Goal: Information Seeking & Learning: Learn about a topic

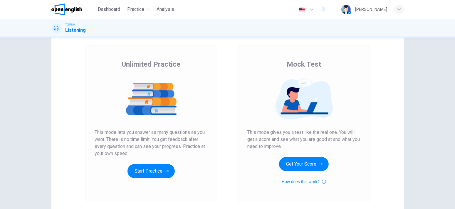
scroll to position [29, 0]
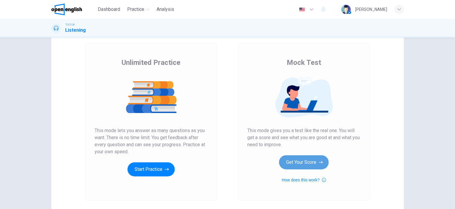
click at [306, 169] on button "Get Your Score" at bounding box center [304, 162] width 50 height 14
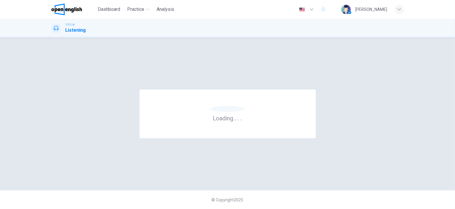
scroll to position [0, 0]
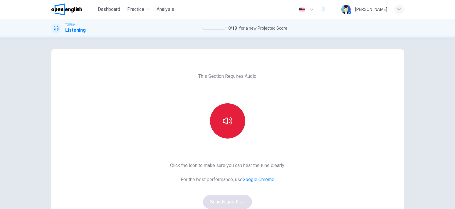
click at [241, 128] on button "button" at bounding box center [227, 120] width 35 height 35
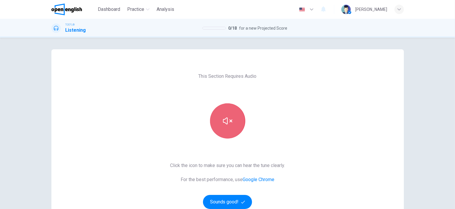
click at [215, 127] on button "button" at bounding box center [227, 120] width 35 height 35
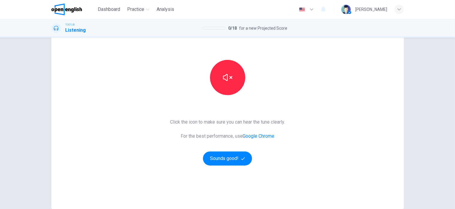
scroll to position [59, 0]
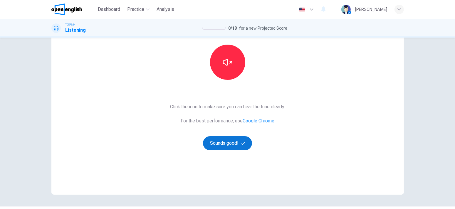
click at [233, 141] on button "Sounds good!" at bounding box center [227, 143] width 49 height 14
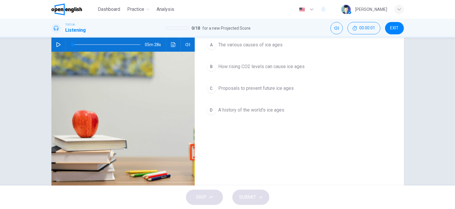
click at [54, 45] on button "button" at bounding box center [58, 45] width 9 height 14
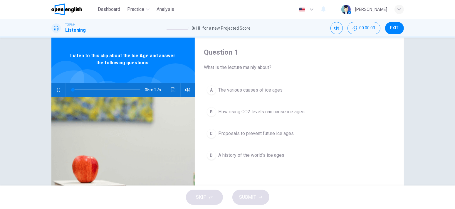
scroll to position [0, 0]
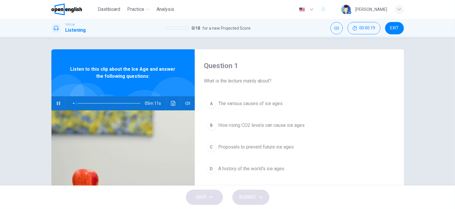
click at [211, 112] on div "A The various causes of ice ages B How rising CO2 levels can cause ice ages C P…" at bounding box center [299, 142] width 190 height 92
click at [212, 106] on div "A" at bounding box center [211, 103] width 9 height 9
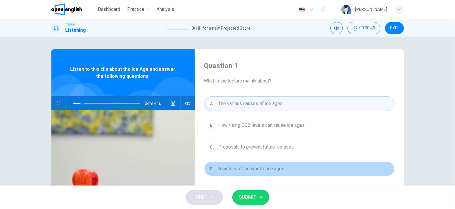
click at [265, 164] on button "D A history of the world's ice ages" at bounding box center [299, 169] width 190 height 15
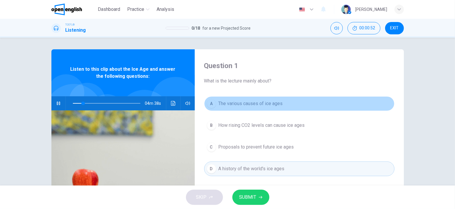
click at [242, 105] on span "The various causes of ice ages" at bounding box center [251, 103] width 64 height 7
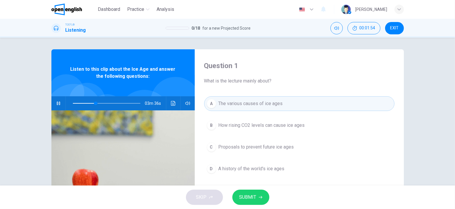
click at [242, 105] on span "The various causes of ice ages" at bounding box center [251, 103] width 64 height 7
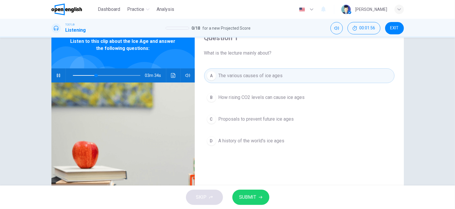
scroll to position [29, 0]
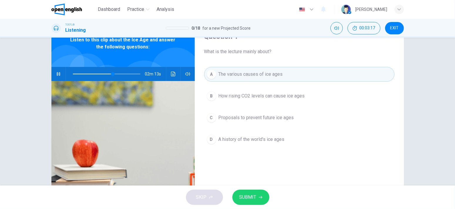
click at [260, 198] on icon "button" at bounding box center [261, 198] width 4 height 4
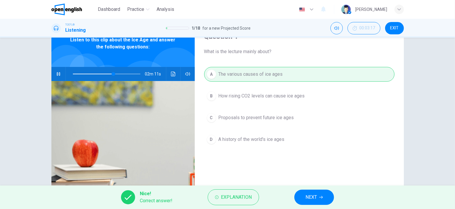
click at [325, 194] on button "NEXT" at bounding box center [315, 197] width 40 height 15
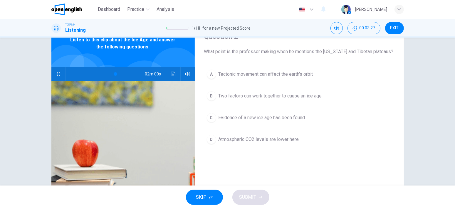
click at [254, 102] on button "B Two factors can work together to cause an ice age" at bounding box center [299, 96] width 190 height 15
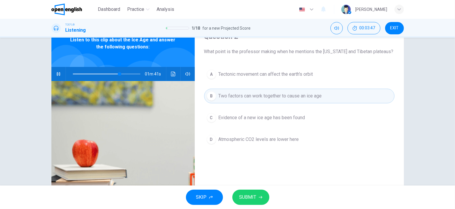
click at [305, 114] on button "C Evidence of a new ice age has been found" at bounding box center [299, 118] width 190 height 15
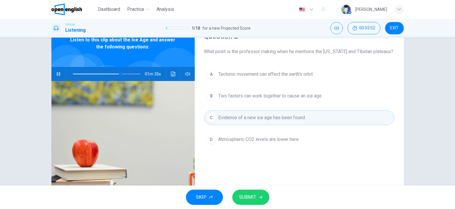
click at [265, 145] on button "D Atmospheric CO2 levels are lower here" at bounding box center [299, 139] width 190 height 15
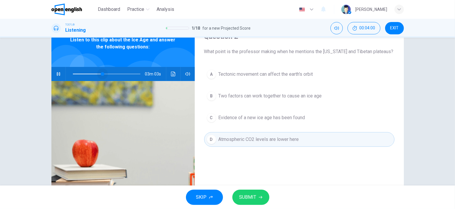
drag, startPoint x: 109, startPoint y: 77, endPoint x: 86, endPoint y: 76, distance: 22.7
click at [101, 76] on span at bounding box center [103, 74] width 4 height 4
drag, startPoint x: 85, startPoint y: 76, endPoint x: 93, endPoint y: 75, distance: 8.4
click at [93, 75] on span at bounding box center [94, 74] width 4 height 4
click at [56, 68] on button "button" at bounding box center [58, 74] width 9 height 14
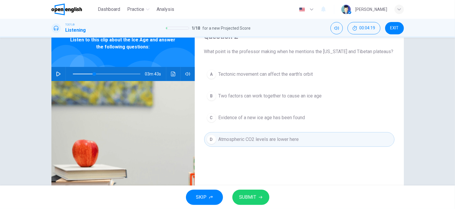
click at [56, 72] on icon "button" at bounding box center [58, 74] width 5 height 5
type input "**"
drag, startPoint x: 96, startPoint y: 74, endPoint x: 108, endPoint y: 78, distance: 12.5
click at [108, 76] on span at bounding box center [109, 74] width 4 height 4
type input "**"
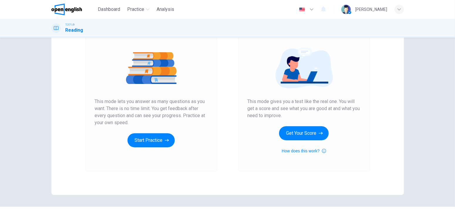
scroll to position [59, 0]
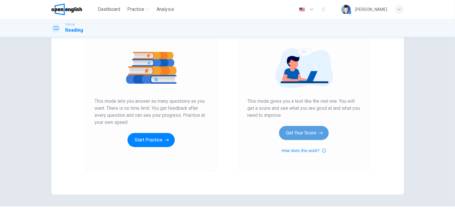
click at [310, 127] on button "Get Your Score" at bounding box center [304, 133] width 50 height 14
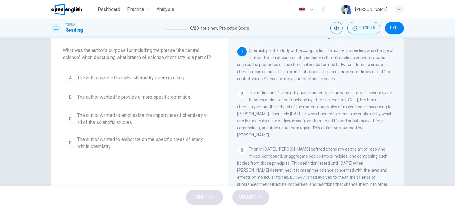
scroll to position [29, 0]
click at [71, 118] on div "C" at bounding box center [70, 117] width 9 height 9
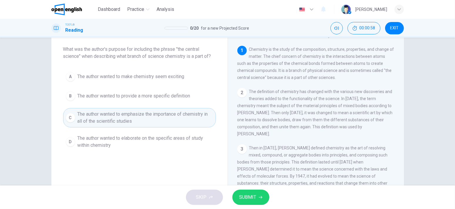
click at [241, 193] on button "SUBMIT" at bounding box center [251, 197] width 37 height 15
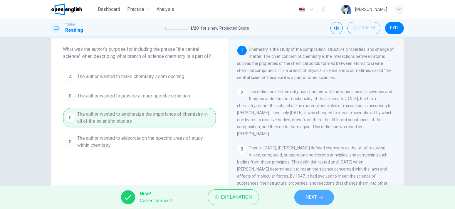
click at [317, 193] on span "NEXT" at bounding box center [311, 197] width 11 height 8
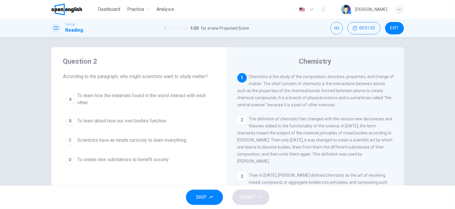
scroll to position [0, 0]
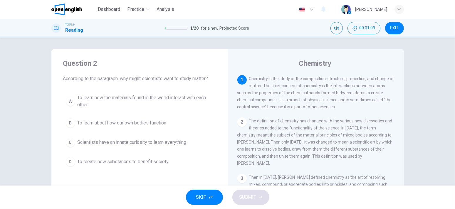
click at [159, 101] on span "To learn how the materials found in the world interact with each other" at bounding box center [146, 101] width 136 height 14
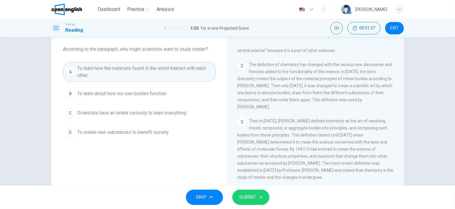
scroll to position [29, 0]
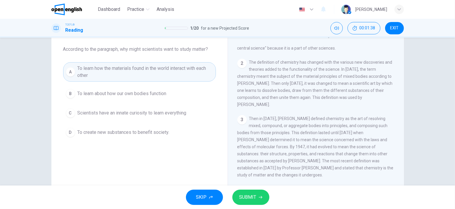
click at [252, 201] on span "SUBMIT" at bounding box center [248, 197] width 17 height 8
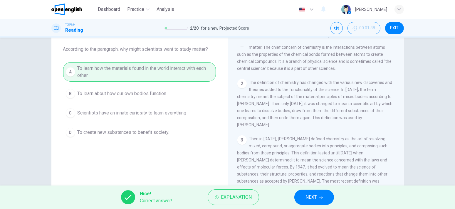
scroll to position [0, 0]
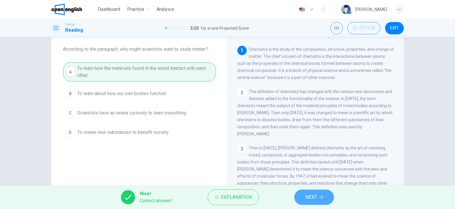
click at [319, 197] on button "NEXT" at bounding box center [315, 197] width 40 height 15
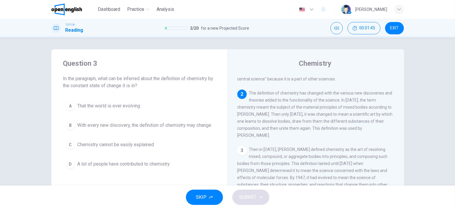
scroll to position [29, 0]
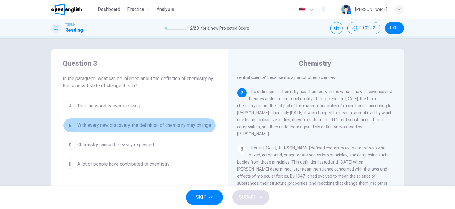
click at [68, 126] on div "B" at bounding box center [70, 125] width 9 height 9
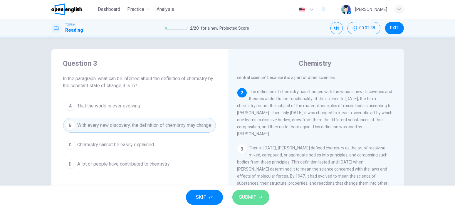
click at [250, 193] on button "SUBMIT" at bounding box center [251, 197] width 37 height 15
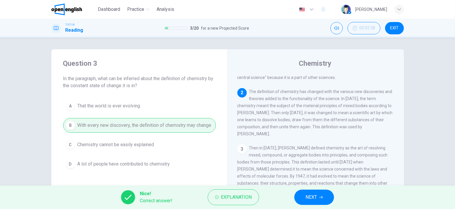
click at [303, 195] on button "NEXT" at bounding box center [315, 197] width 40 height 15
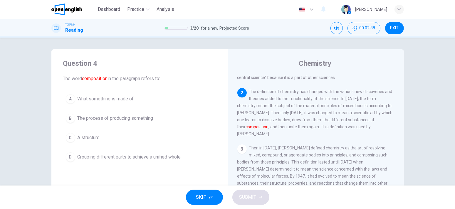
scroll to position [44, 0]
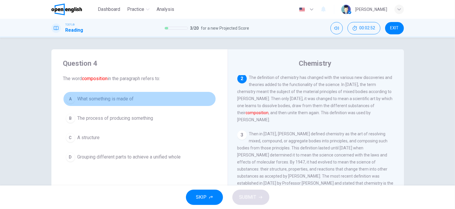
click at [69, 99] on div "A" at bounding box center [70, 98] width 9 height 9
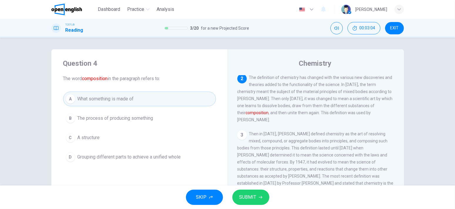
click at [262, 200] on button "SUBMIT" at bounding box center [251, 197] width 37 height 15
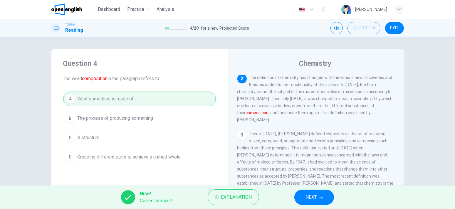
click at [299, 196] on button "NEXT" at bounding box center [315, 197] width 40 height 15
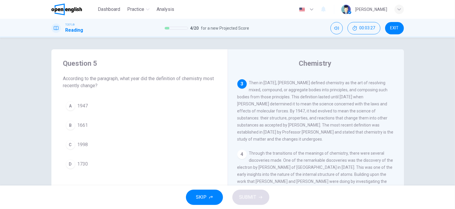
scroll to position [96, 0]
click at [74, 145] on button "C 1998" at bounding box center [139, 145] width 153 height 15
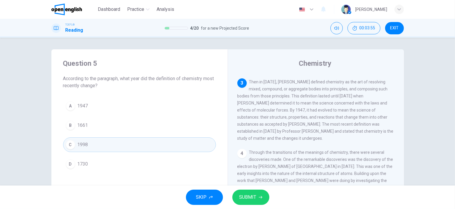
click at [244, 195] on span "SUBMIT" at bounding box center [248, 197] width 17 height 8
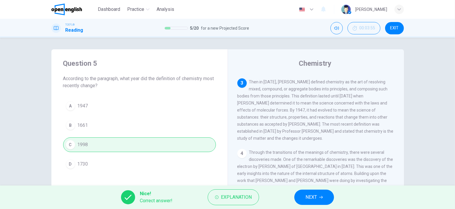
click at [320, 194] on button "NEXT" at bounding box center [315, 197] width 40 height 15
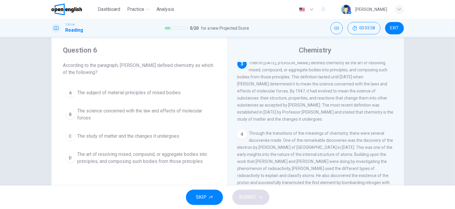
scroll to position [13, 0]
click at [68, 161] on div "D" at bounding box center [70, 157] width 9 height 9
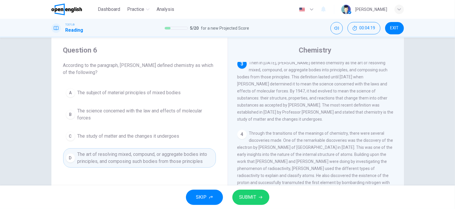
click at [234, 197] on button "SUBMIT" at bounding box center [251, 197] width 37 height 15
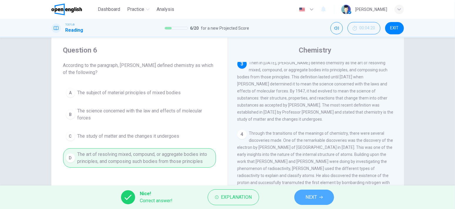
click at [308, 194] on span "NEXT" at bounding box center [311, 197] width 11 height 8
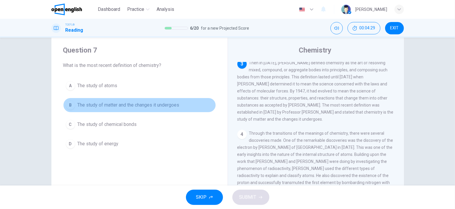
click at [72, 106] on div "B" at bounding box center [70, 105] width 9 height 9
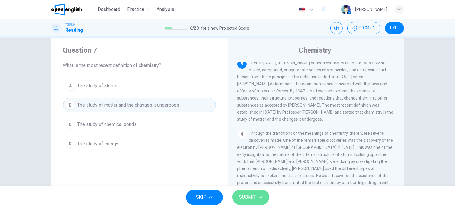
click at [249, 194] on span "SUBMIT" at bounding box center [248, 197] width 17 height 8
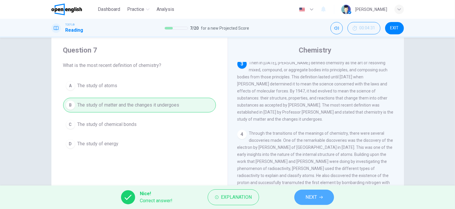
click at [306, 194] on span "NEXT" at bounding box center [311, 197] width 11 height 8
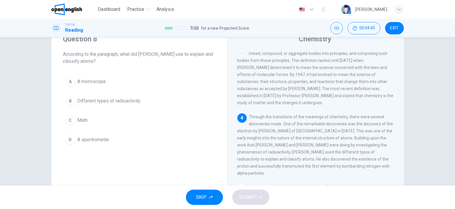
scroll to position [24, 0]
click at [125, 103] on span "Different types of radioactivity" at bounding box center [109, 101] width 63 height 7
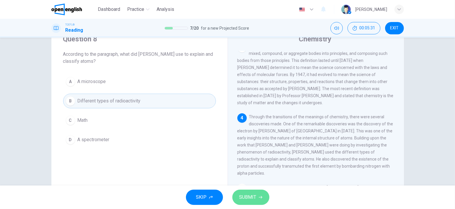
click at [256, 197] on span "SUBMIT" at bounding box center [248, 197] width 17 height 8
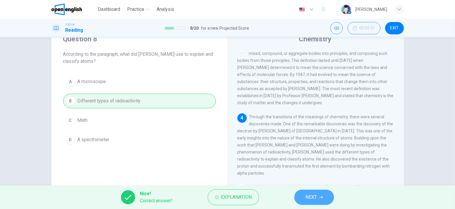
click at [304, 193] on button "NEXT" at bounding box center [315, 197] width 40 height 15
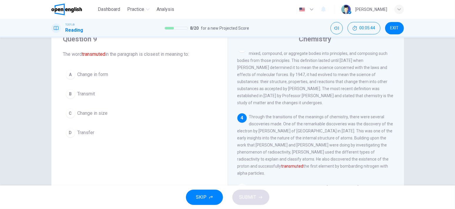
click at [117, 74] on button "A Change in form" at bounding box center [139, 74] width 153 height 15
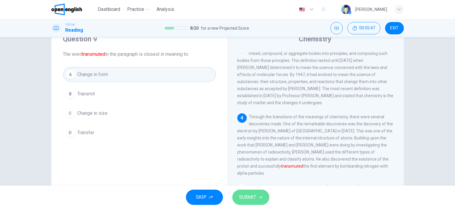
click at [247, 194] on span "SUBMIT" at bounding box center [248, 197] width 17 height 8
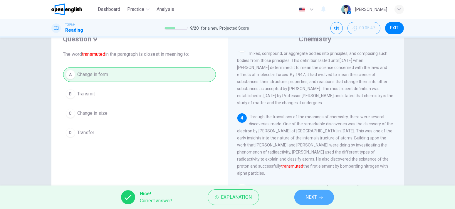
click at [309, 200] on span "NEXT" at bounding box center [311, 197] width 11 height 8
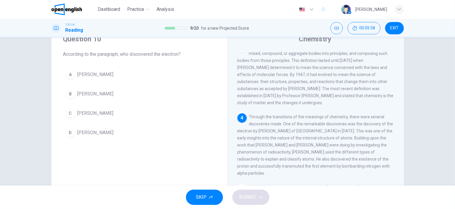
click at [119, 68] on button "A JJ Thomson" at bounding box center [139, 74] width 153 height 15
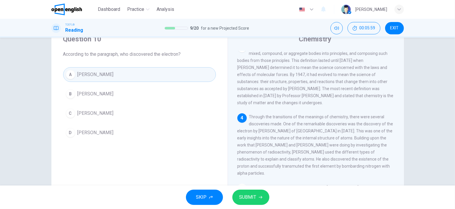
click at [248, 197] on span "SUBMIT" at bounding box center [248, 197] width 17 height 8
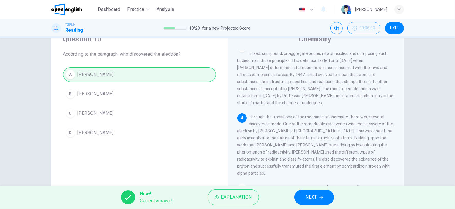
click at [307, 198] on span "NEXT" at bounding box center [311, 197] width 11 height 8
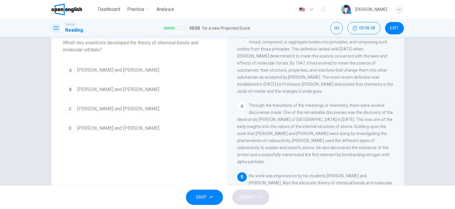
scroll to position [79, 0]
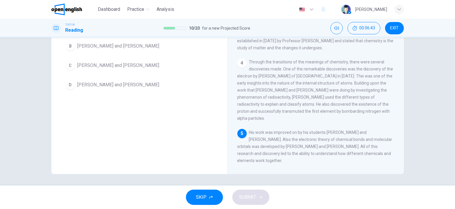
click at [127, 83] on span "Niels Bohr and Henry Moseley" at bounding box center [119, 84] width 82 height 7
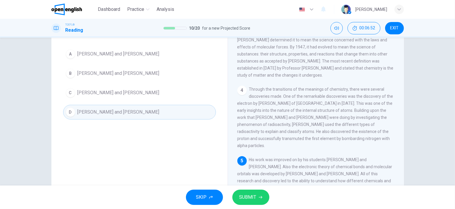
scroll to position [50, 0]
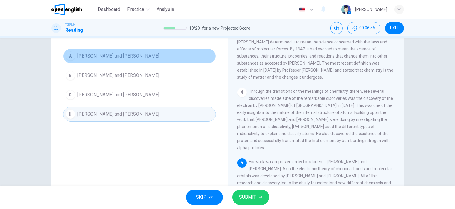
click at [140, 56] on span "Linus Pauling and Gilbert Lewis" at bounding box center [119, 56] width 82 height 7
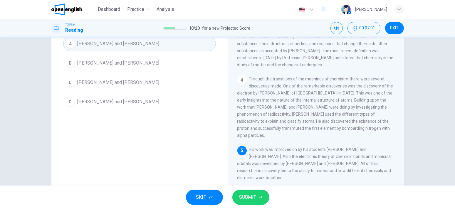
scroll to position [79, 0]
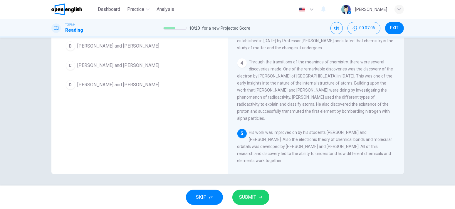
click at [257, 195] on button "SUBMIT" at bounding box center [251, 197] width 37 height 15
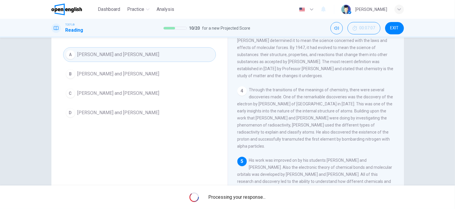
scroll to position [50, 0]
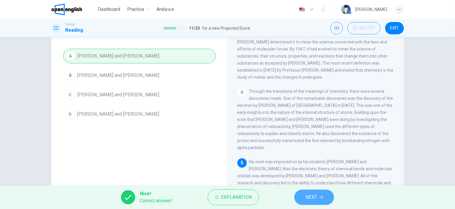
click at [322, 200] on button "NEXT" at bounding box center [315, 197] width 40 height 15
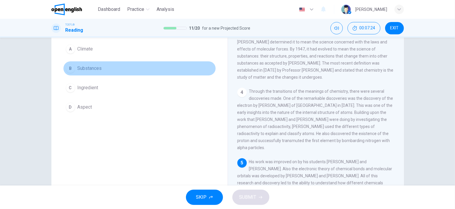
click at [72, 65] on div "B" at bounding box center [70, 68] width 9 height 9
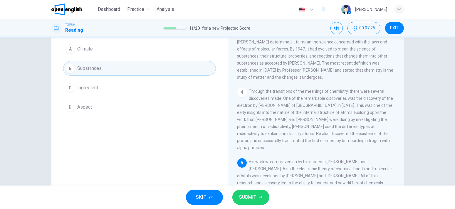
click at [241, 195] on span "SUBMIT" at bounding box center [248, 197] width 17 height 8
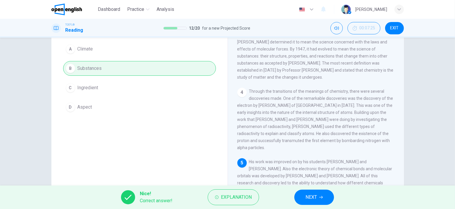
click at [301, 196] on button "NEXT" at bounding box center [315, 197] width 40 height 15
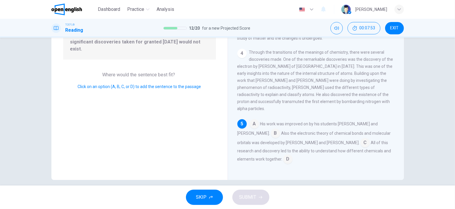
scroll to position [79, 0]
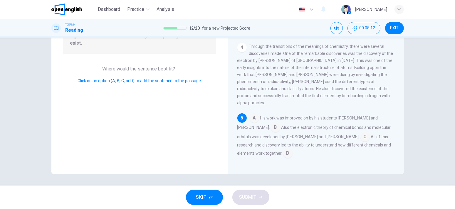
click at [283, 158] on input at bounding box center [287, 153] width 9 height 9
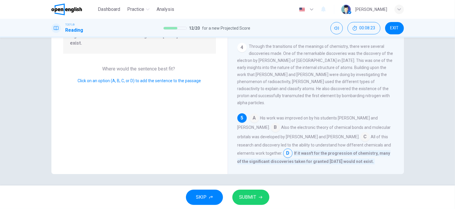
click at [361, 138] on input at bounding box center [365, 137] width 9 height 9
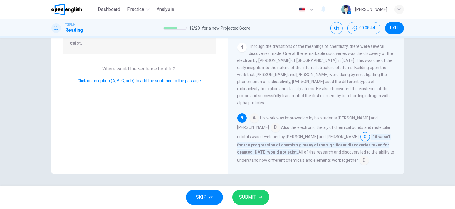
click at [361, 159] on input at bounding box center [364, 160] width 9 height 9
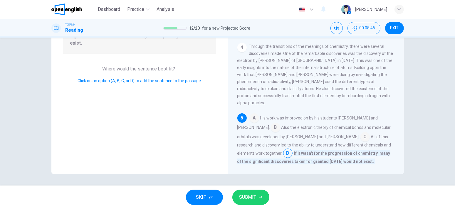
click at [262, 198] on button "SUBMIT" at bounding box center [251, 197] width 37 height 15
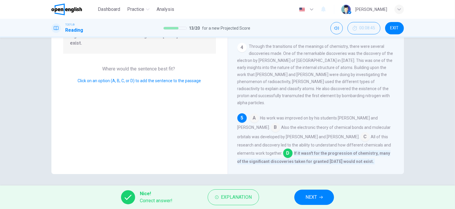
click at [301, 198] on button "NEXT" at bounding box center [315, 197] width 40 height 15
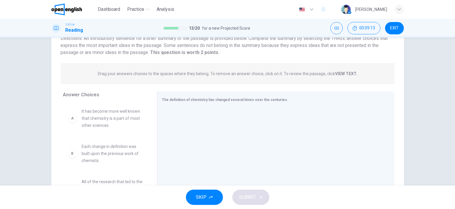
scroll to position [59, 0]
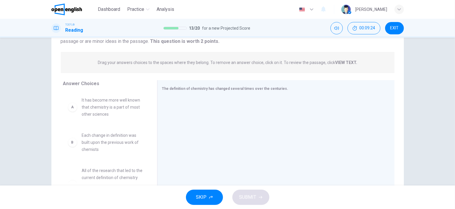
click at [121, 63] on p "Drag your answers choices to the spaces where they belong. To remove an answer …" at bounding box center [228, 62] width 260 height 5
click at [167, 97] on div at bounding box center [273, 136] width 223 height 79
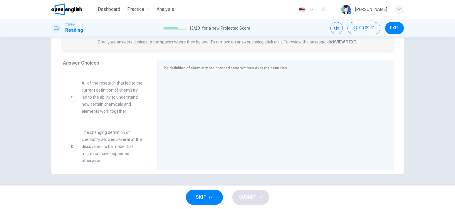
scroll to position [63, 0]
click at [118, 101] on span "All of the research that led to the current definition of chemistry led to the …" at bounding box center [112, 100] width 61 height 35
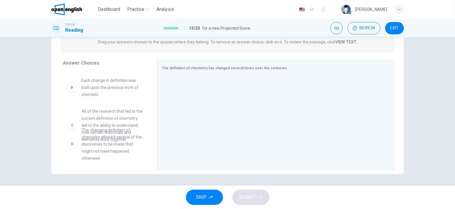
scroll to position [30, 0]
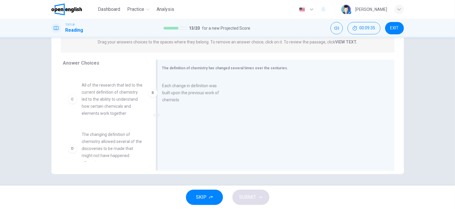
drag, startPoint x: 98, startPoint y: 88, endPoint x: 178, endPoint y: 92, distance: 79.5
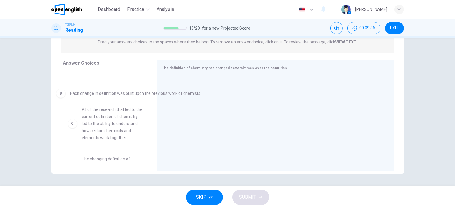
drag, startPoint x: 213, startPoint y: 88, endPoint x: 74, endPoint y: 93, distance: 139.1
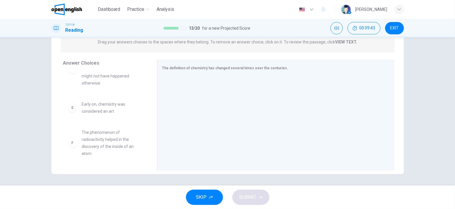
scroll to position [152, 0]
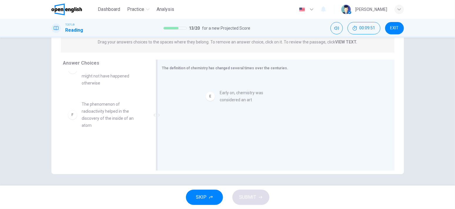
drag, startPoint x: 96, startPoint y: 106, endPoint x: 251, endPoint y: 94, distance: 155.4
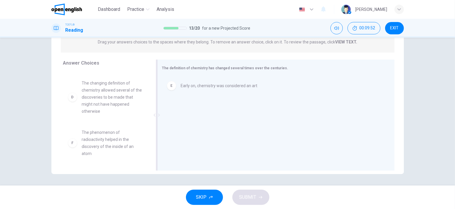
scroll to position [123, 0]
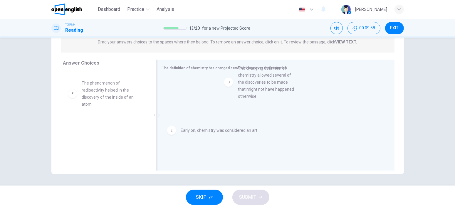
drag, startPoint x: 101, startPoint y: 101, endPoint x: 191, endPoint y: 94, distance: 91.1
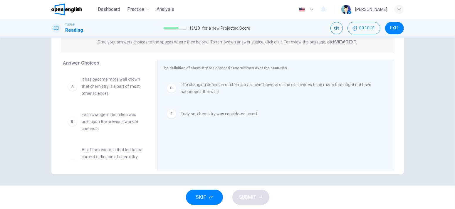
scroll to position [0, 0]
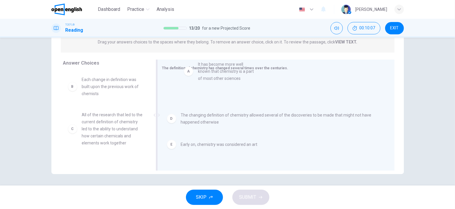
drag, startPoint x: 107, startPoint y: 89, endPoint x: 225, endPoint y: 77, distance: 118.5
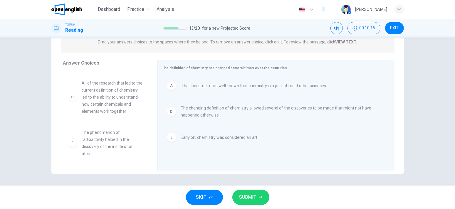
scroll to position [39, 0]
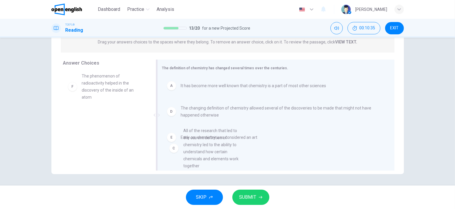
drag, startPoint x: 107, startPoint y: 105, endPoint x: 210, endPoint y: 165, distance: 119.4
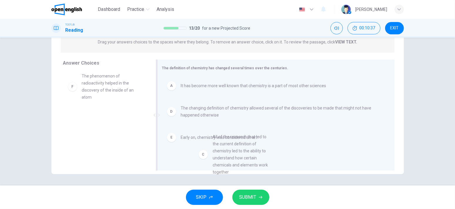
drag, startPoint x: 152, startPoint y: 121, endPoint x: 229, endPoint y: 167, distance: 89.6
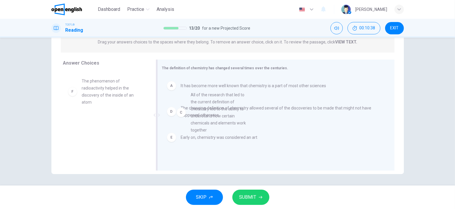
drag, startPoint x: 126, startPoint y: 95, endPoint x: 295, endPoint y: 128, distance: 172.4
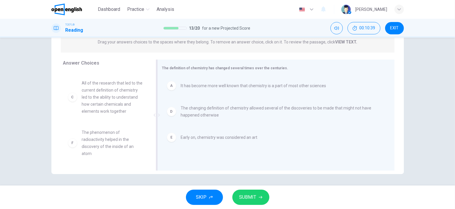
scroll to position [34, 0]
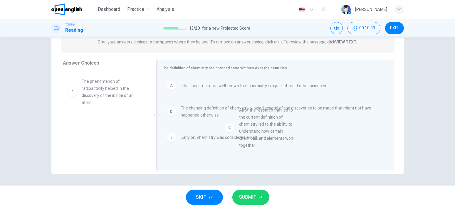
drag, startPoint x: 88, startPoint y: 85, endPoint x: 274, endPoint y: 114, distance: 188.1
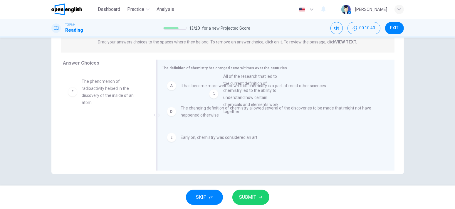
drag, startPoint x: 97, startPoint y: 93, endPoint x: 235, endPoint y: 90, distance: 138.2
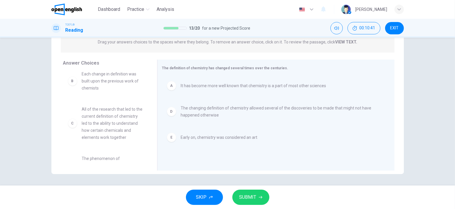
scroll to position [0, 0]
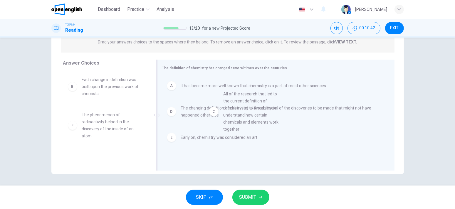
drag, startPoint x: 107, startPoint y: 123, endPoint x: 255, endPoint y: 99, distance: 149.7
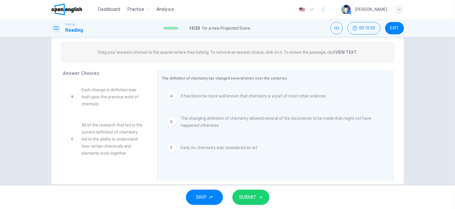
scroll to position [79, 0]
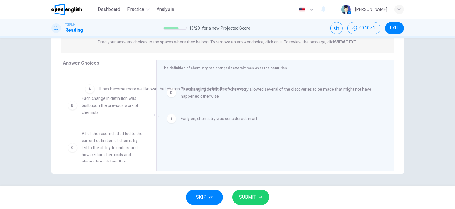
drag, startPoint x: 190, startPoint y: 86, endPoint x: 103, endPoint y: 89, distance: 87.4
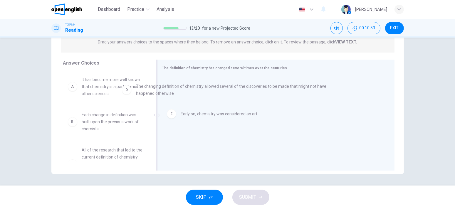
drag, startPoint x: 145, startPoint y: 94, endPoint x: 89, endPoint y: 93, distance: 56.2
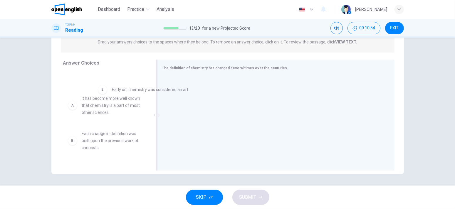
drag, startPoint x: 202, startPoint y: 88, endPoint x: 109, endPoint y: 95, distance: 93.5
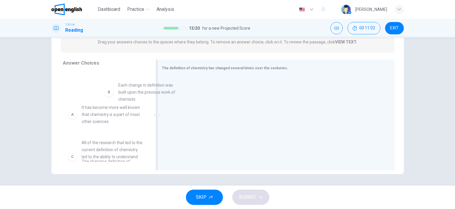
scroll to position [0, 0]
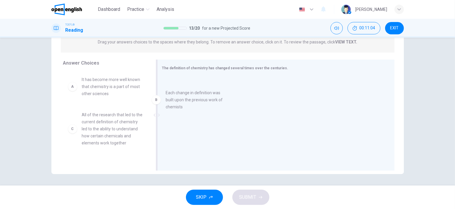
drag, startPoint x: 110, startPoint y: 94, endPoint x: 205, endPoint y: 90, distance: 94.7
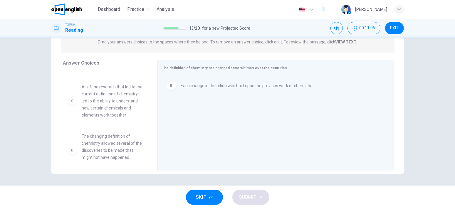
scroll to position [29, 0]
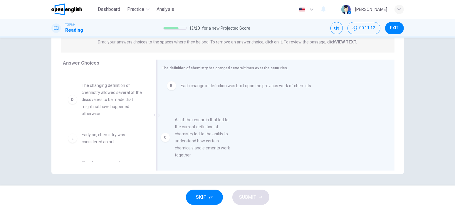
drag, startPoint x: 91, startPoint y: 112, endPoint x: 187, endPoint y: 147, distance: 102.1
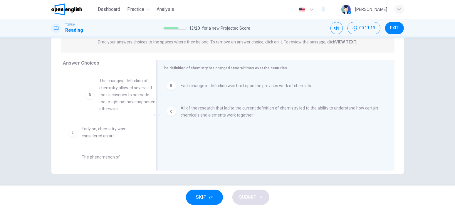
scroll to position [30, 0]
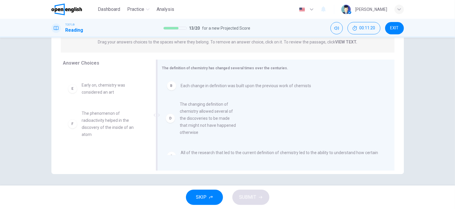
drag, startPoint x: 111, startPoint y: 104, endPoint x: 215, endPoint y: 123, distance: 105.6
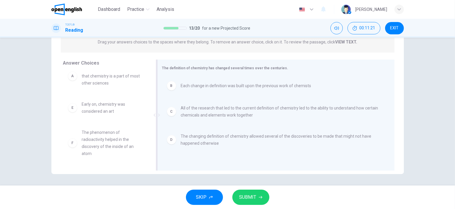
scroll to position [11, 0]
click at [246, 196] on span "SUBMIT" at bounding box center [248, 197] width 17 height 8
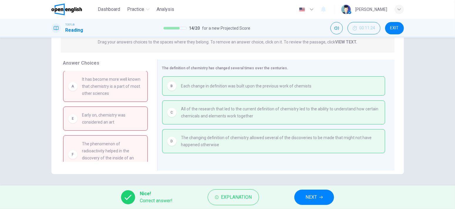
scroll to position [0, 0]
click at [314, 196] on span "NEXT" at bounding box center [311, 197] width 11 height 8
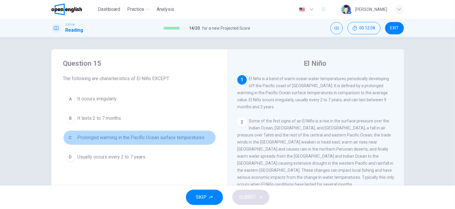
click at [103, 140] on span "Prolonged warming in the Pacific Ocean surface temperatures" at bounding box center [141, 137] width 127 height 7
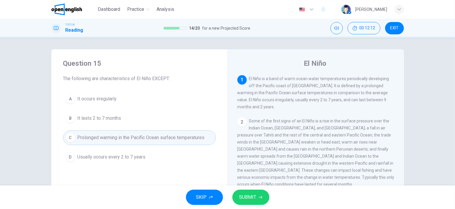
click at [246, 193] on span "SUBMIT" at bounding box center [248, 197] width 17 height 8
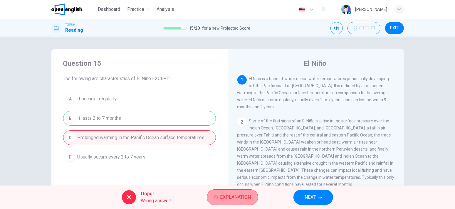
click at [239, 192] on button "Explanation" at bounding box center [232, 198] width 51 height 16
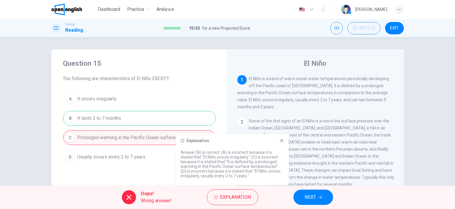
click at [301, 186] on div "Oops! Wrong answer! Explanation NEXT" at bounding box center [227, 198] width 455 height 24
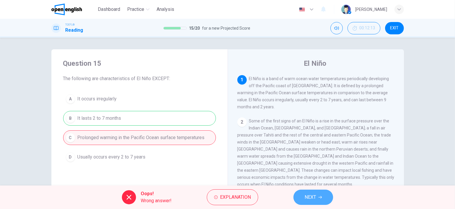
click at [306, 191] on button "NEXT" at bounding box center [314, 197] width 40 height 15
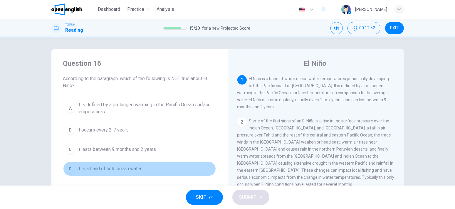
click at [129, 170] on span "It is a band of cold ocean water" at bounding box center [110, 168] width 64 height 7
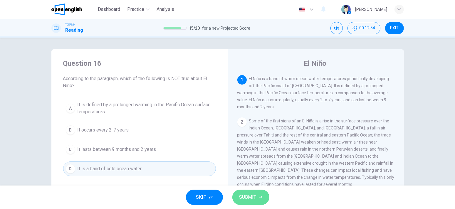
click at [247, 196] on span "SUBMIT" at bounding box center [248, 197] width 17 height 8
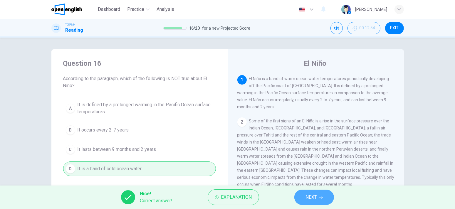
click at [307, 196] on span "NEXT" at bounding box center [311, 197] width 11 height 8
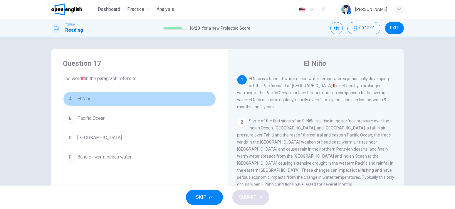
click at [73, 101] on button "A El Niño" at bounding box center [139, 99] width 153 height 15
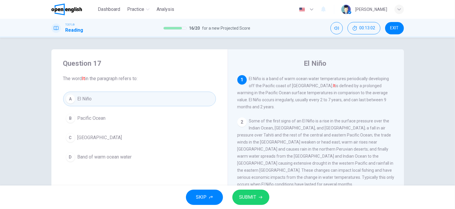
click at [251, 195] on span "SUBMIT" at bounding box center [248, 197] width 17 height 8
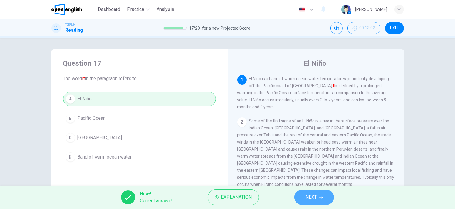
click at [306, 192] on button "NEXT" at bounding box center [315, 197] width 40 height 15
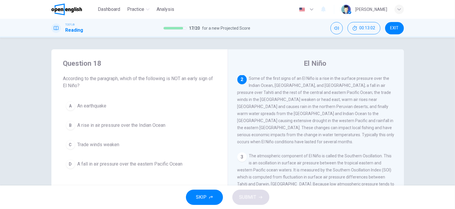
scroll to position [44, 0]
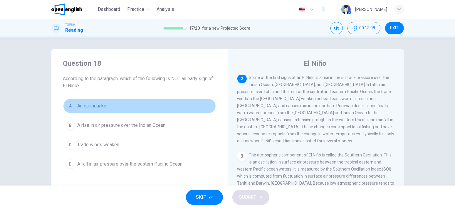
click at [91, 104] on span "An earthquake" at bounding box center [92, 106] width 29 height 7
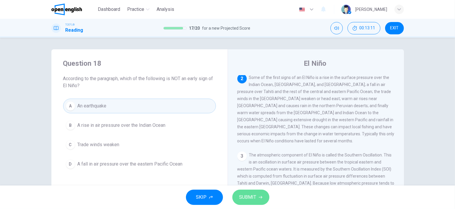
click at [260, 196] on icon "button" at bounding box center [261, 198] width 4 height 4
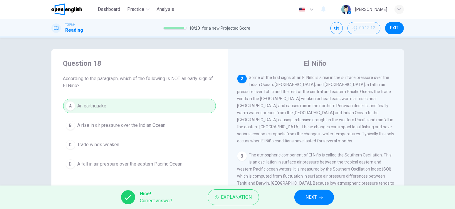
click at [299, 198] on button "NEXT" at bounding box center [315, 197] width 40 height 15
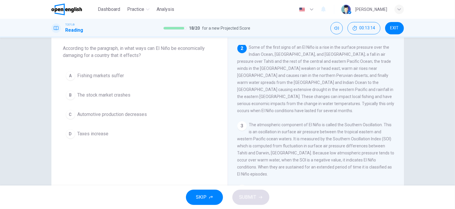
scroll to position [29, 0]
click at [111, 78] on span "Fishing markets suffer" at bounding box center [101, 76] width 47 height 7
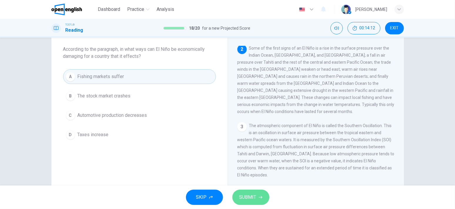
click at [256, 194] on span "SUBMIT" at bounding box center [248, 197] width 17 height 8
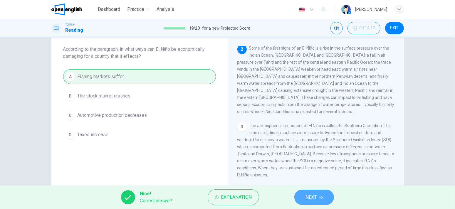
click at [313, 195] on span "NEXT" at bounding box center [311, 197] width 11 height 8
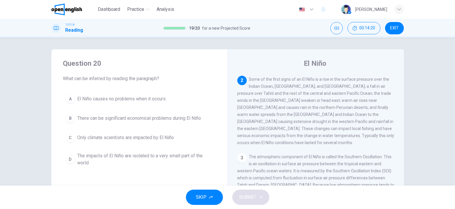
scroll to position [41, 0]
click at [178, 119] on span "There can be significant economical problems during El Niño" at bounding box center [140, 118] width 124 height 7
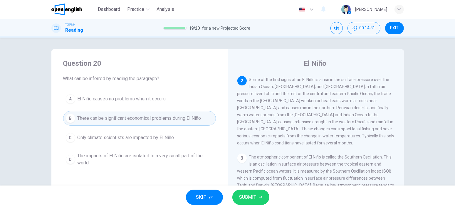
click at [253, 195] on span "SUBMIT" at bounding box center [248, 197] width 17 height 8
